Goal: Complete application form

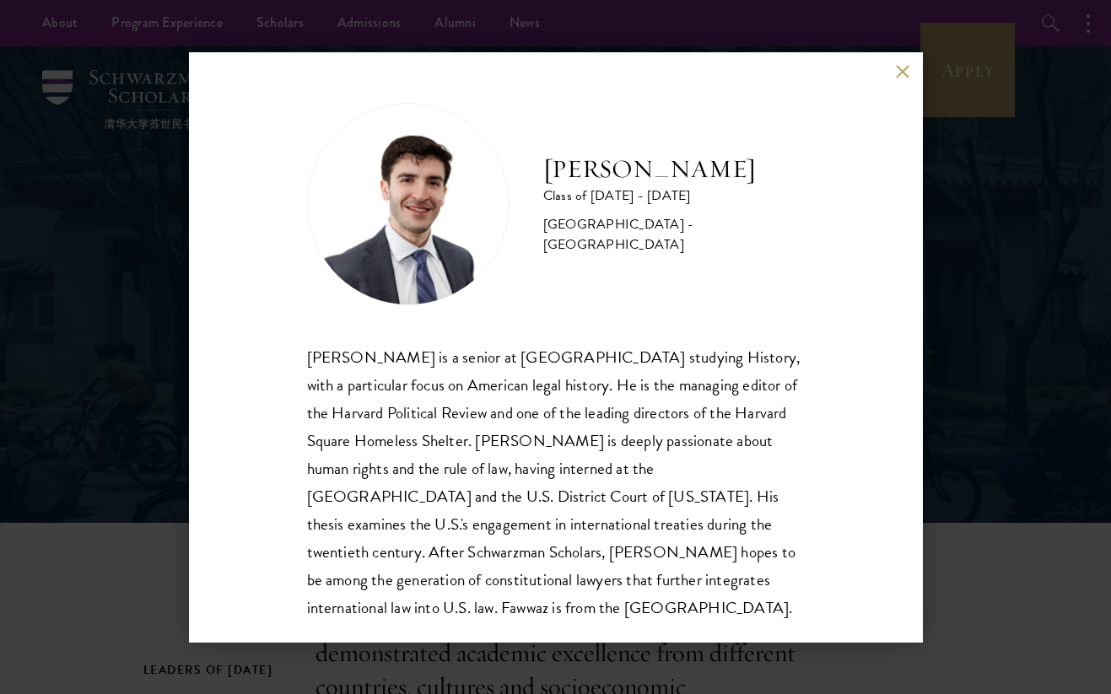
click at [896, 71] on button at bounding box center [903, 72] width 14 height 14
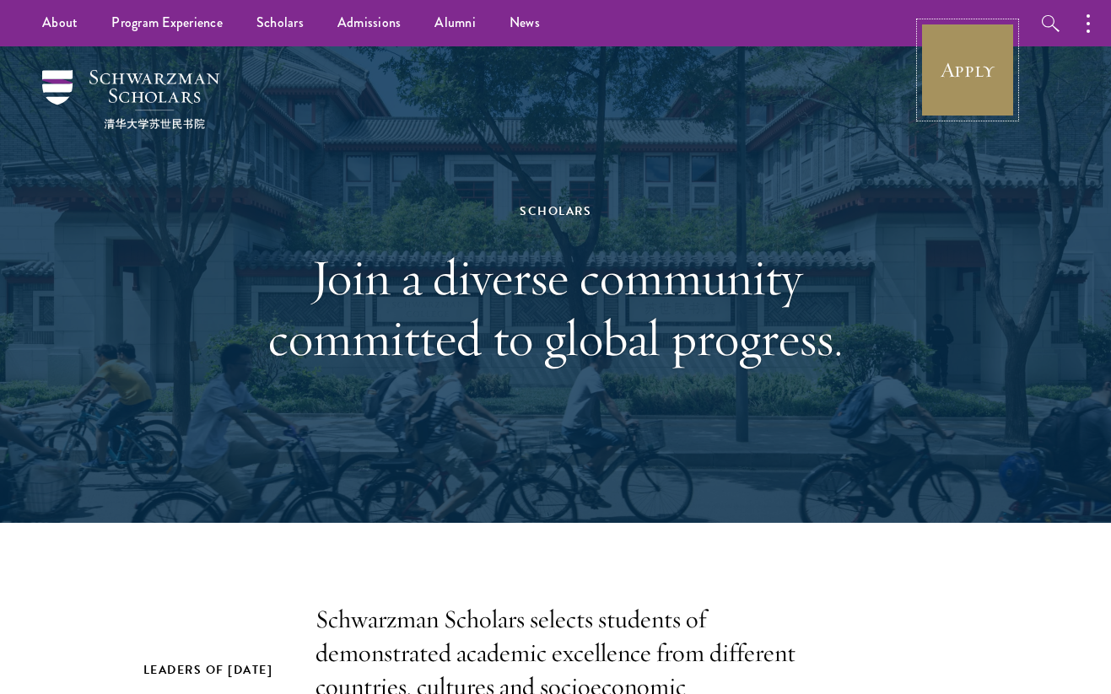
click at [984, 84] on link "Apply" at bounding box center [967, 70] width 94 height 94
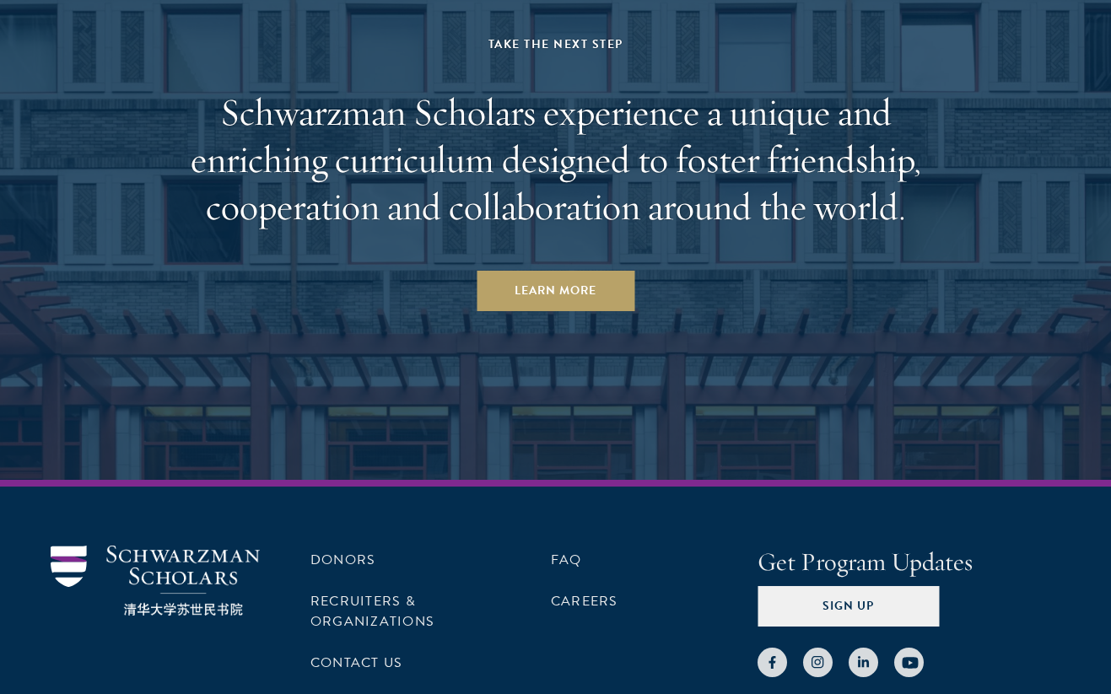
scroll to position [8482, 0]
